Goal: Task Accomplishment & Management: Manage account settings

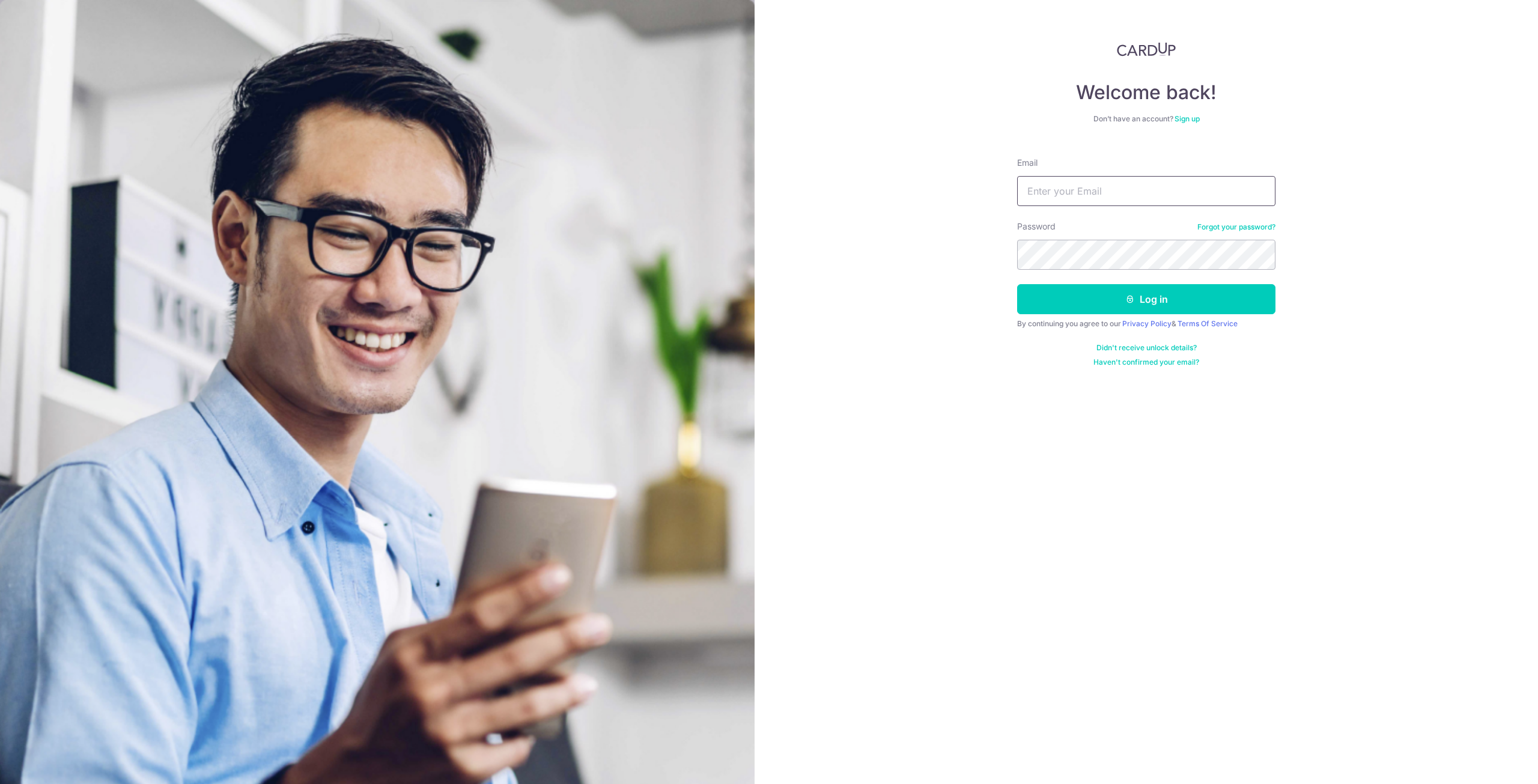
click at [1051, 189] on input "Email" at bounding box center [1146, 190] width 258 height 30
type input "[EMAIL_ADDRESS][DOMAIN_NAME]"
click at [1017, 284] on button "Log in" at bounding box center [1146, 299] width 258 height 30
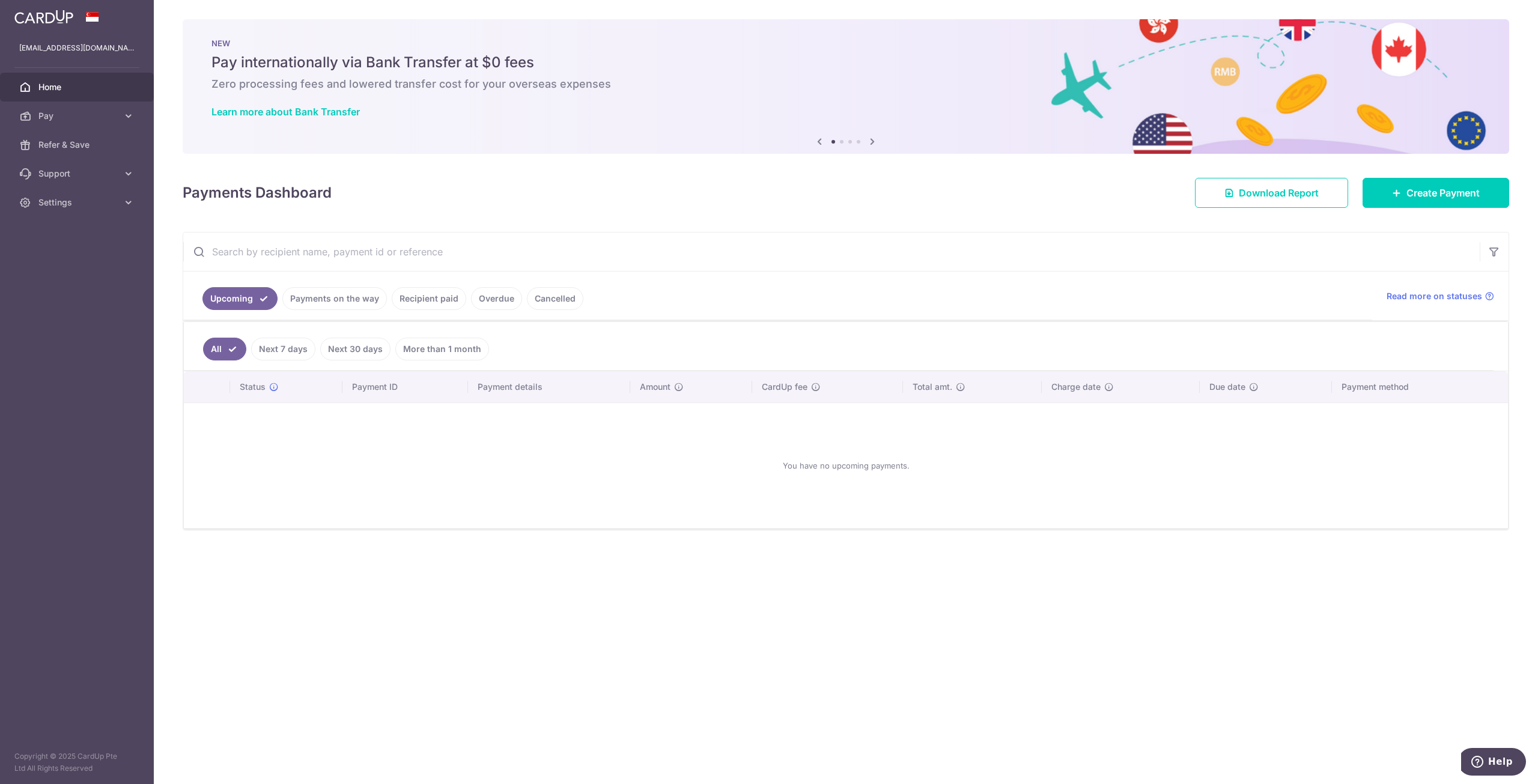
click at [424, 297] on link "Recipient paid" at bounding box center [428, 298] width 74 height 23
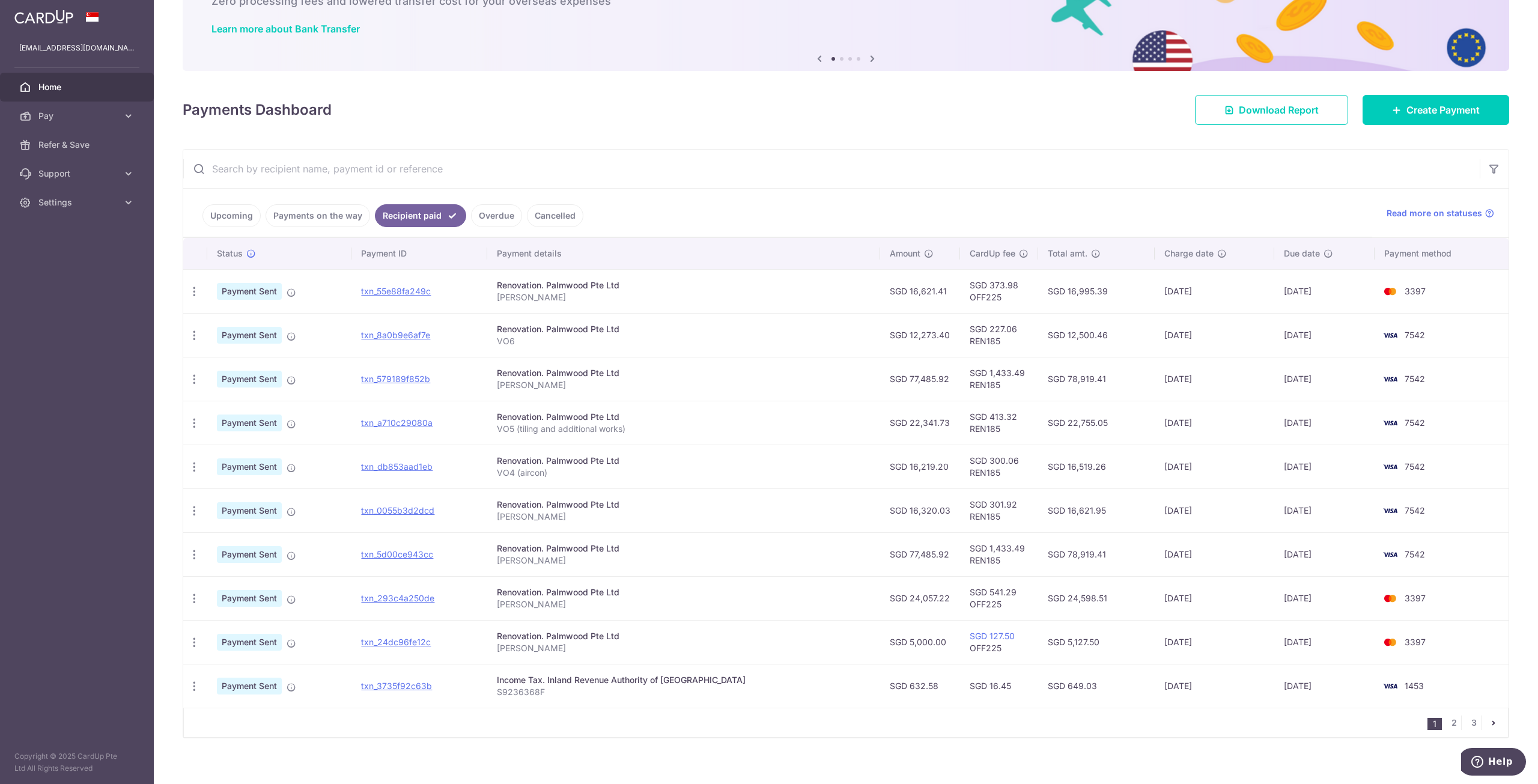
scroll to position [94, 0]
